Goal: Task Accomplishment & Management: Manage account settings

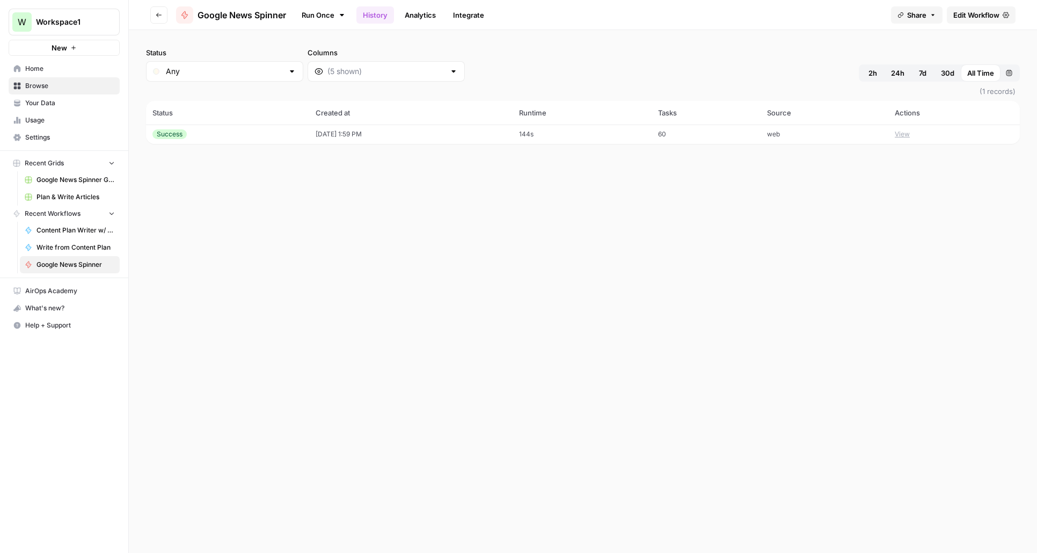
click at [31, 119] on span "Usage" at bounding box center [70, 120] width 90 height 10
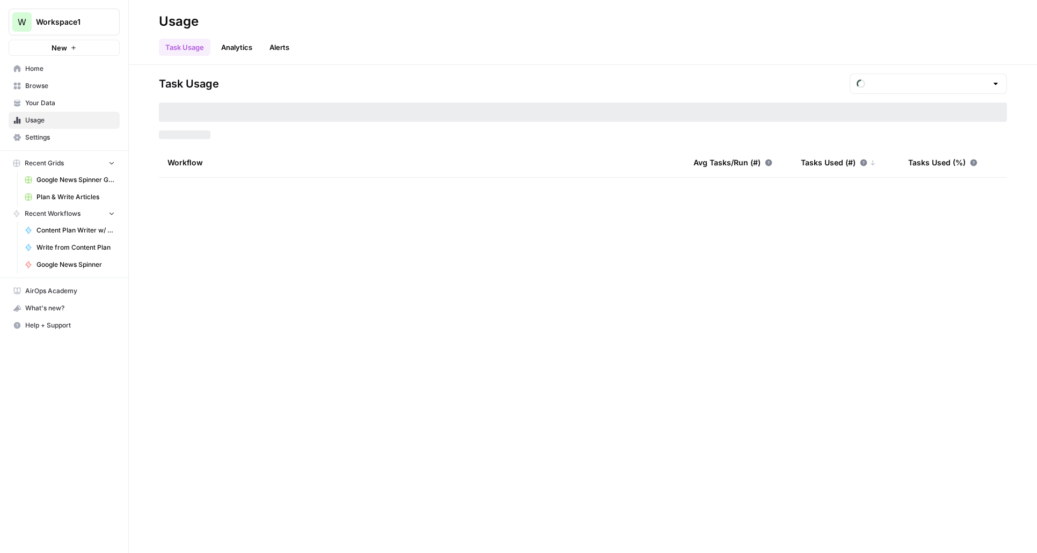
type input "September Included Tasks"
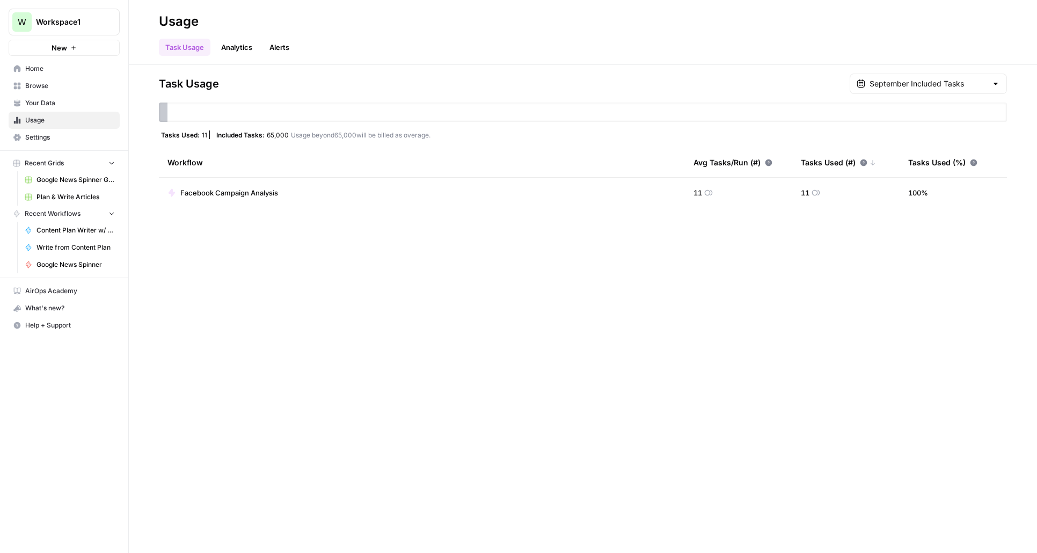
click at [43, 135] on span "Settings" at bounding box center [70, 138] width 90 height 10
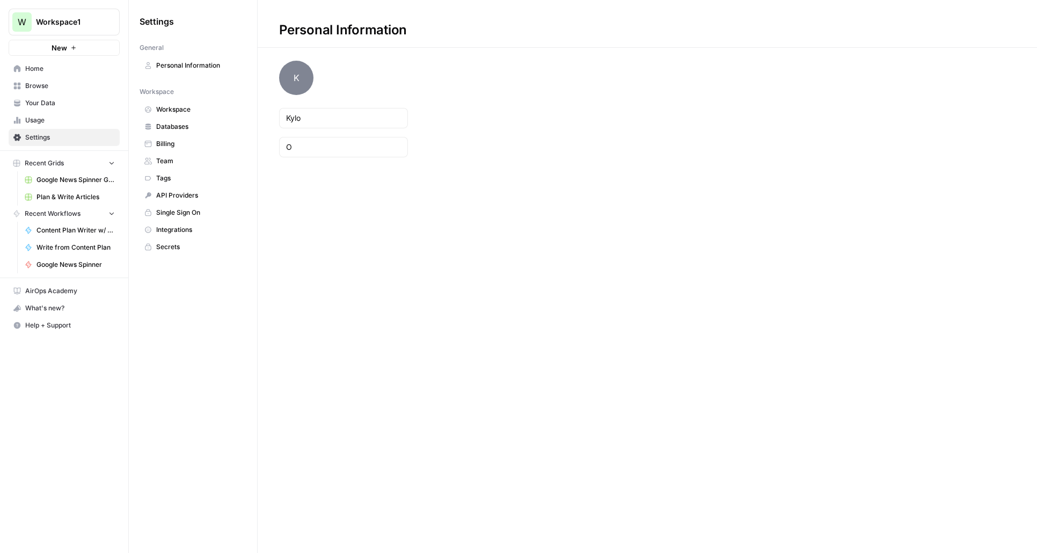
click at [165, 139] on span "Billing" at bounding box center [198, 144] width 85 height 10
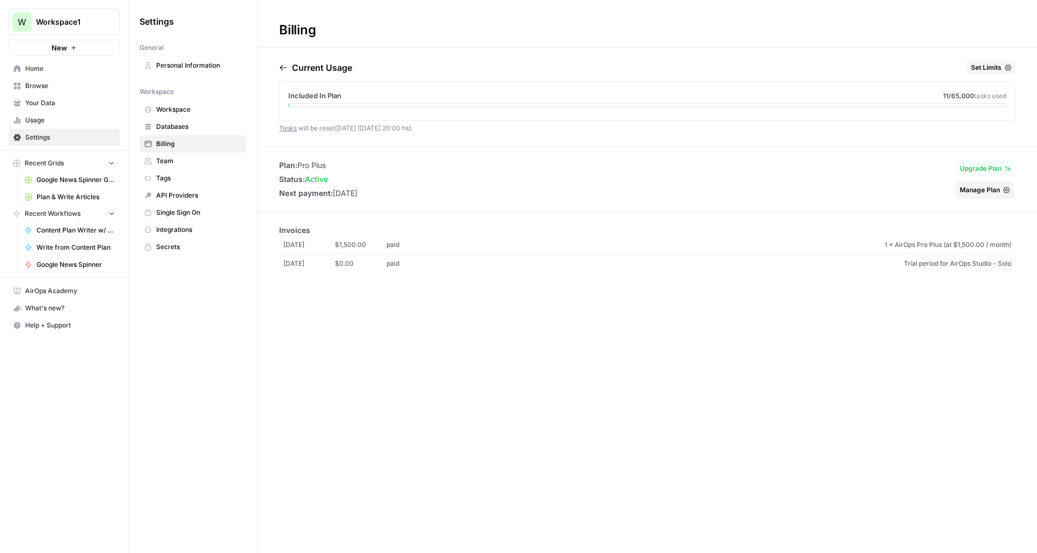
click at [65, 64] on span "Home" at bounding box center [70, 69] width 90 height 10
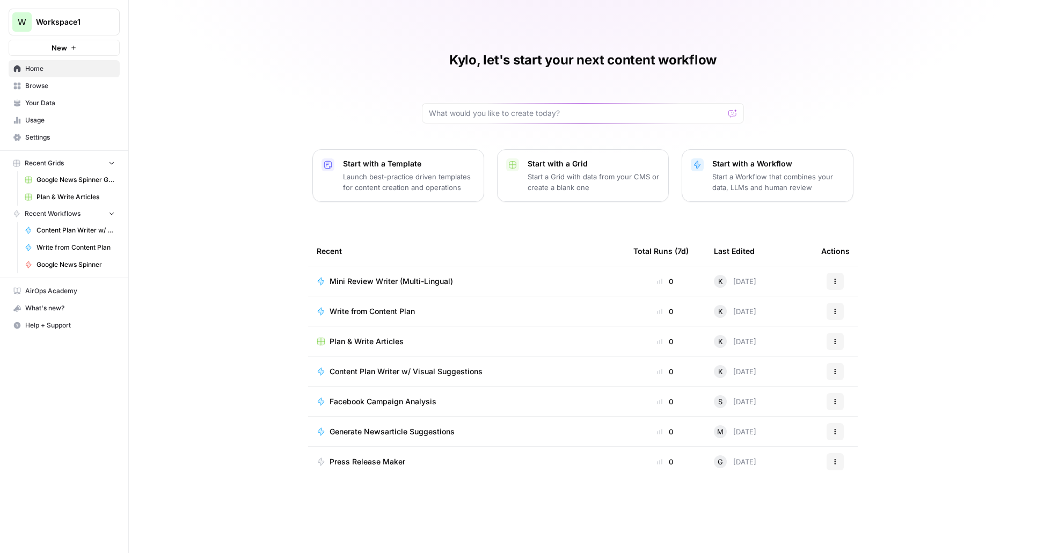
click at [56, 121] on span "Usage" at bounding box center [70, 120] width 90 height 10
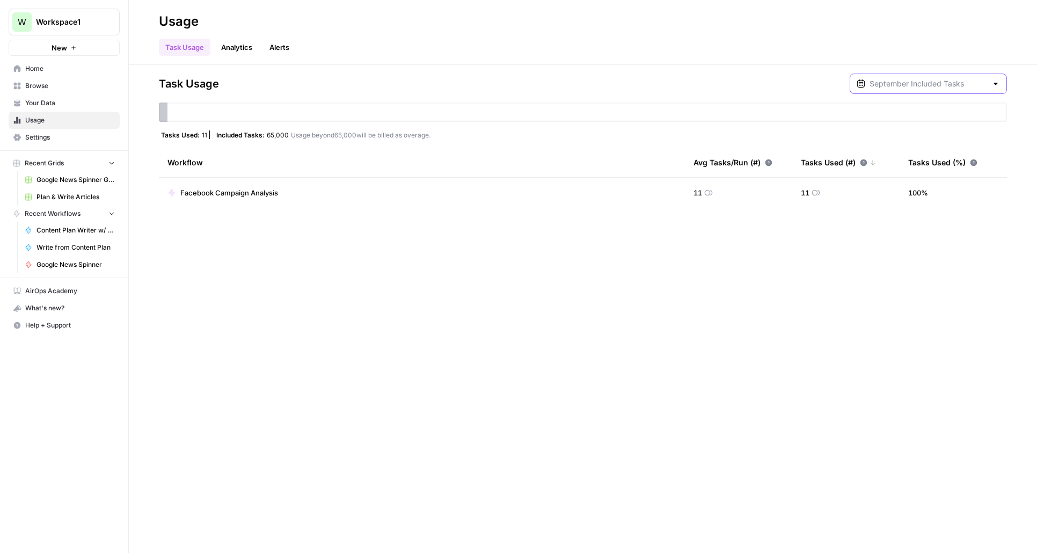
click at [951, 82] on input "text" at bounding box center [929, 83] width 118 height 11
click at [925, 141] on div "[DATE] 3 am - [DATE] 8 pm" at bounding box center [944, 146] width 107 height 10
type input "August Included Tasks"
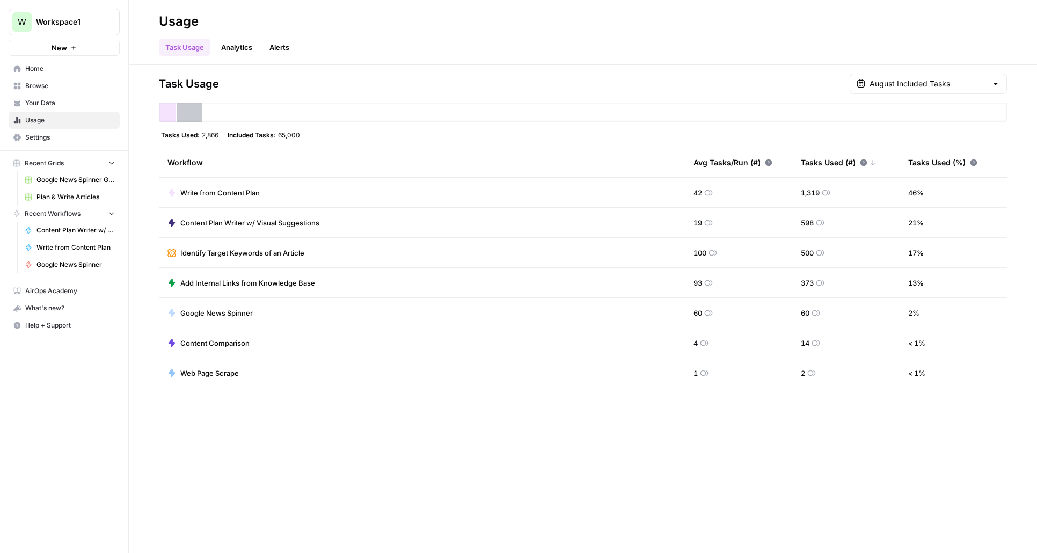
click at [52, 126] on link "Usage" at bounding box center [64, 120] width 111 height 17
click at [52, 133] on link "Settings" at bounding box center [64, 137] width 111 height 17
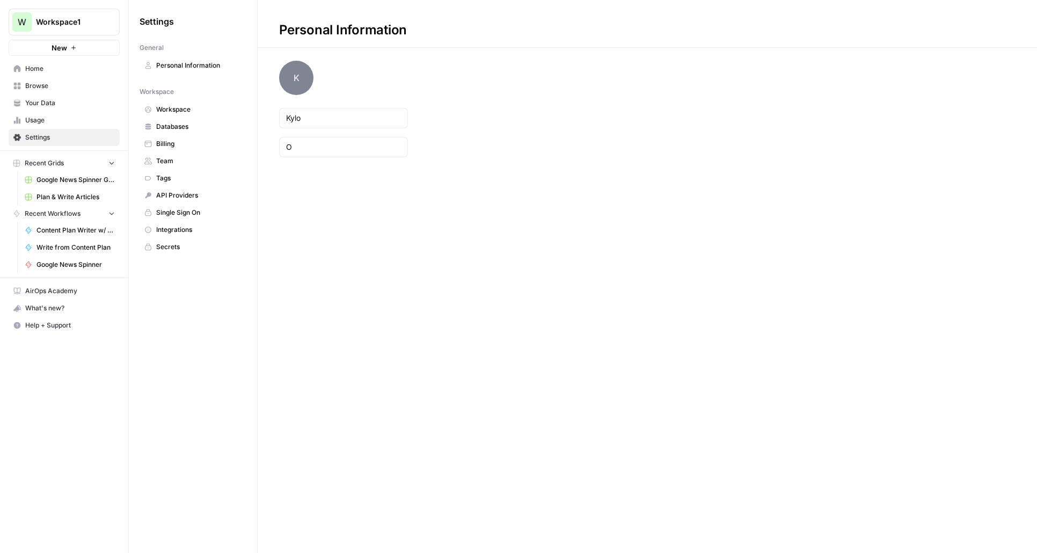
click at [165, 159] on span "Team" at bounding box center [198, 161] width 85 height 10
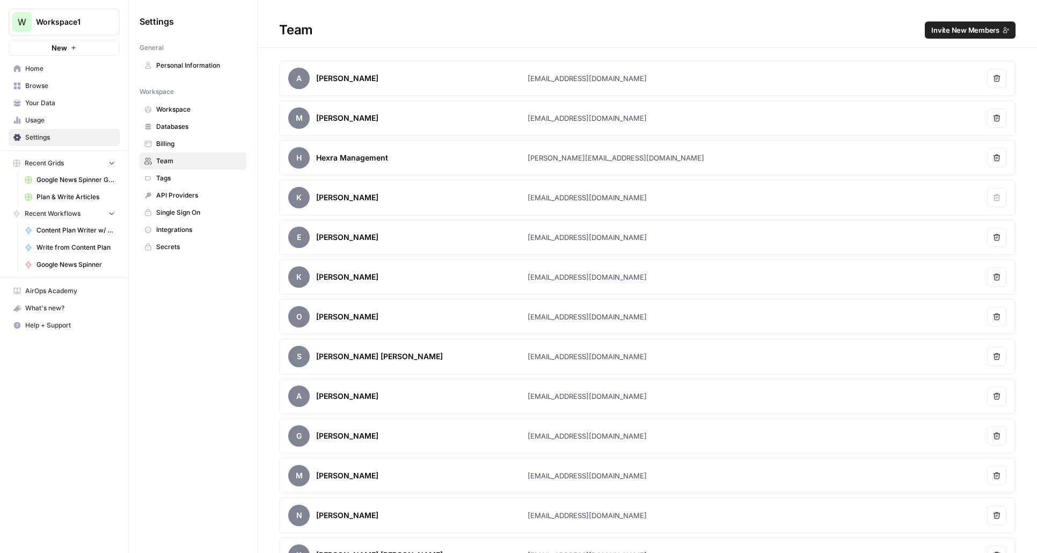
click at [952, 32] on span "Invite New Members" at bounding box center [965, 30] width 68 height 11
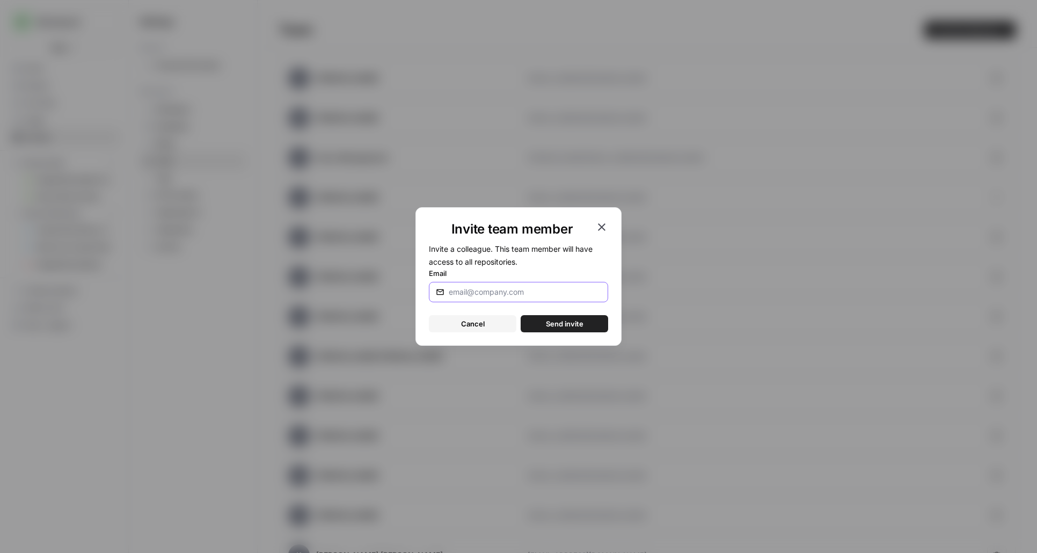
click at [539, 292] on input "Email" at bounding box center [523, 292] width 148 height 11
paste input "[EMAIL_ADDRESS][DOMAIN_NAME]"
type input "[EMAIL_ADDRESS][DOMAIN_NAME]"
click at [550, 323] on span "Send invite" at bounding box center [565, 323] width 38 height 11
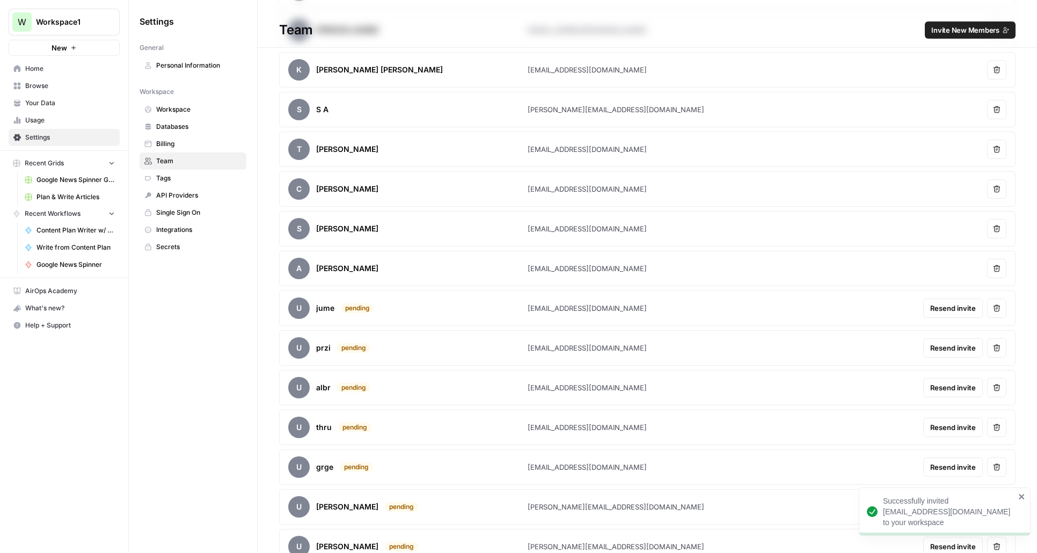
scroll to position [541, 0]
